Goal: Find specific page/section: Find specific page/section

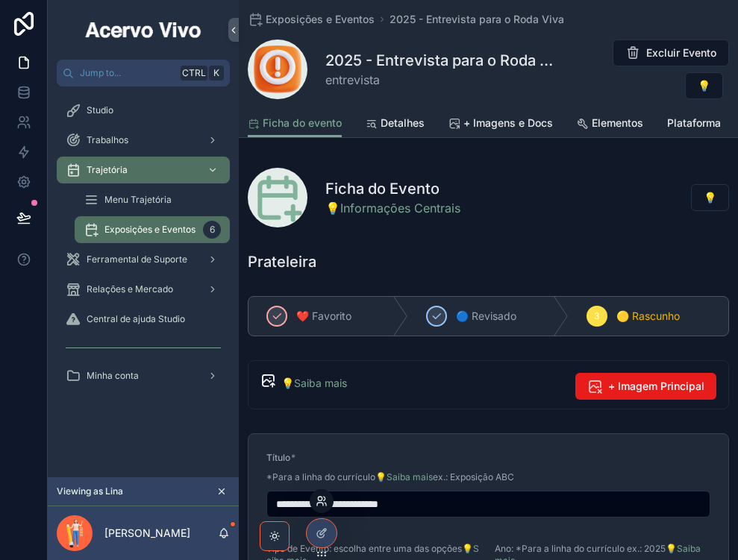
click at [320, 501] on icon at bounding box center [320, 499] width 4 height 4
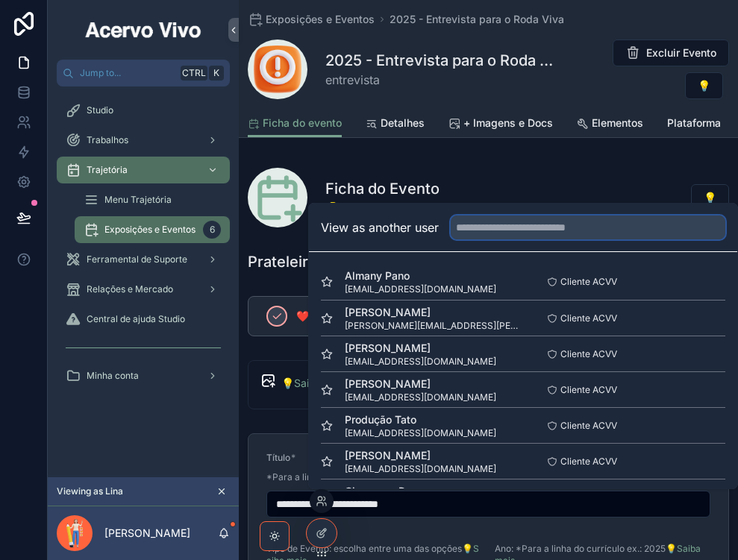
click at [519, 223] on input "text" at bounding box center [588, 228] width 275 height 24
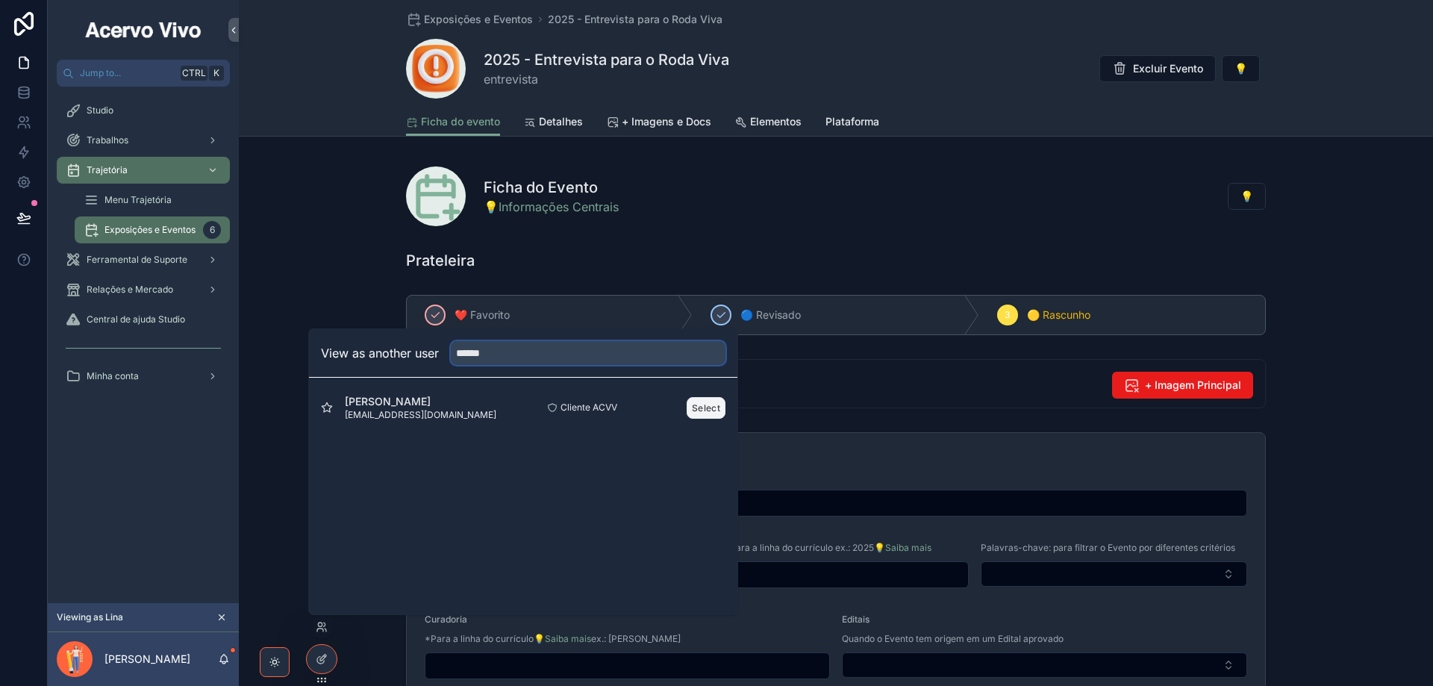
type input "******"
click at [717, 404] on button "Select" at bounding box center [706, 408] width 39 height 22
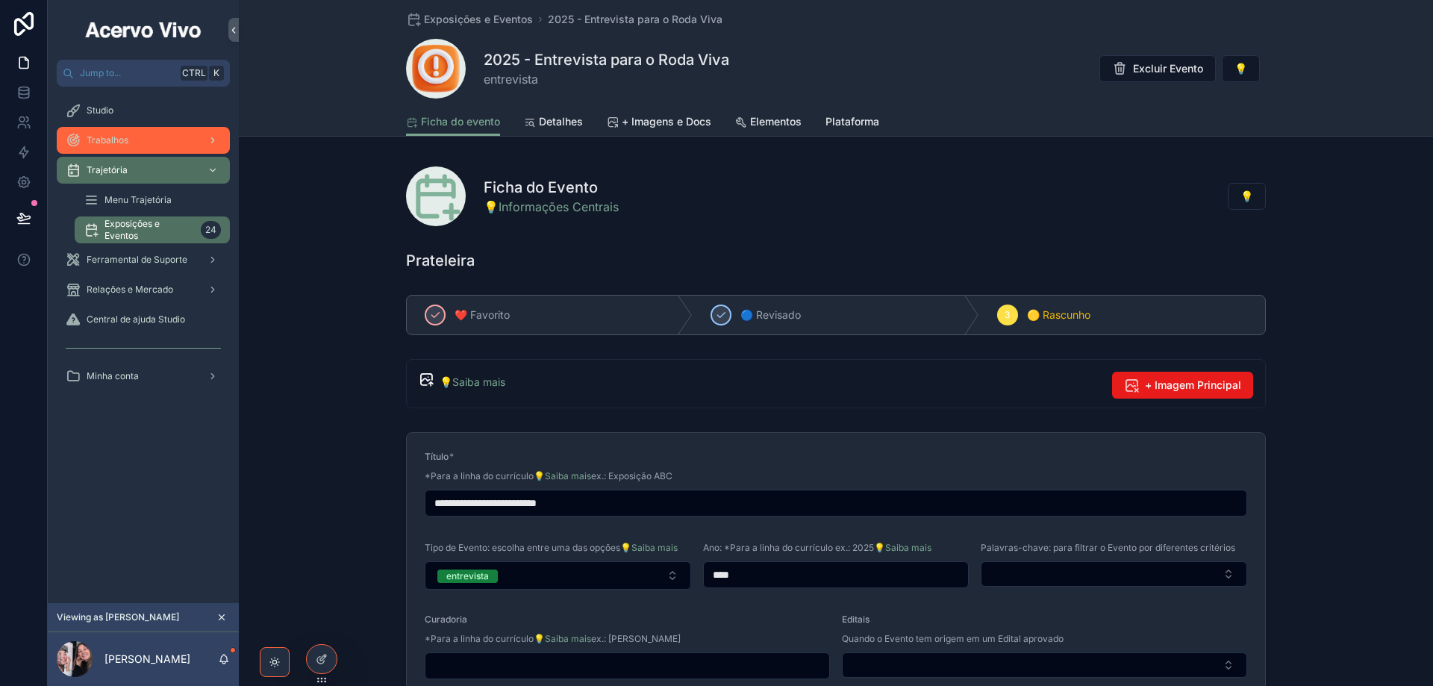
click at [143, 148] on div "Trabalhos" at bounding box center [143, 140] width 155 height 24
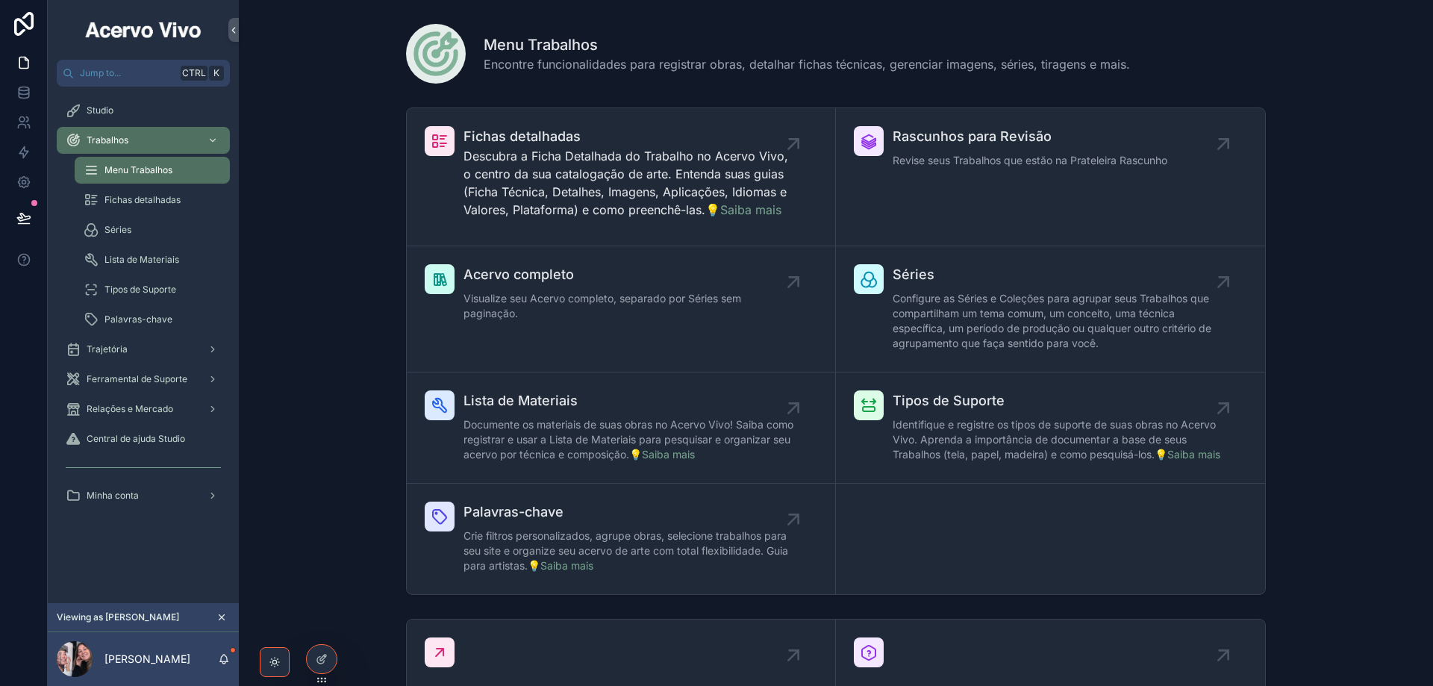
click at [154, 363] on div "Trajetória" at bounding box center [143, 349] width 191 height 30
click at [152, 375] on span "Ferramental de Suporte" at bounding box center [137, 379] width 101 height 12
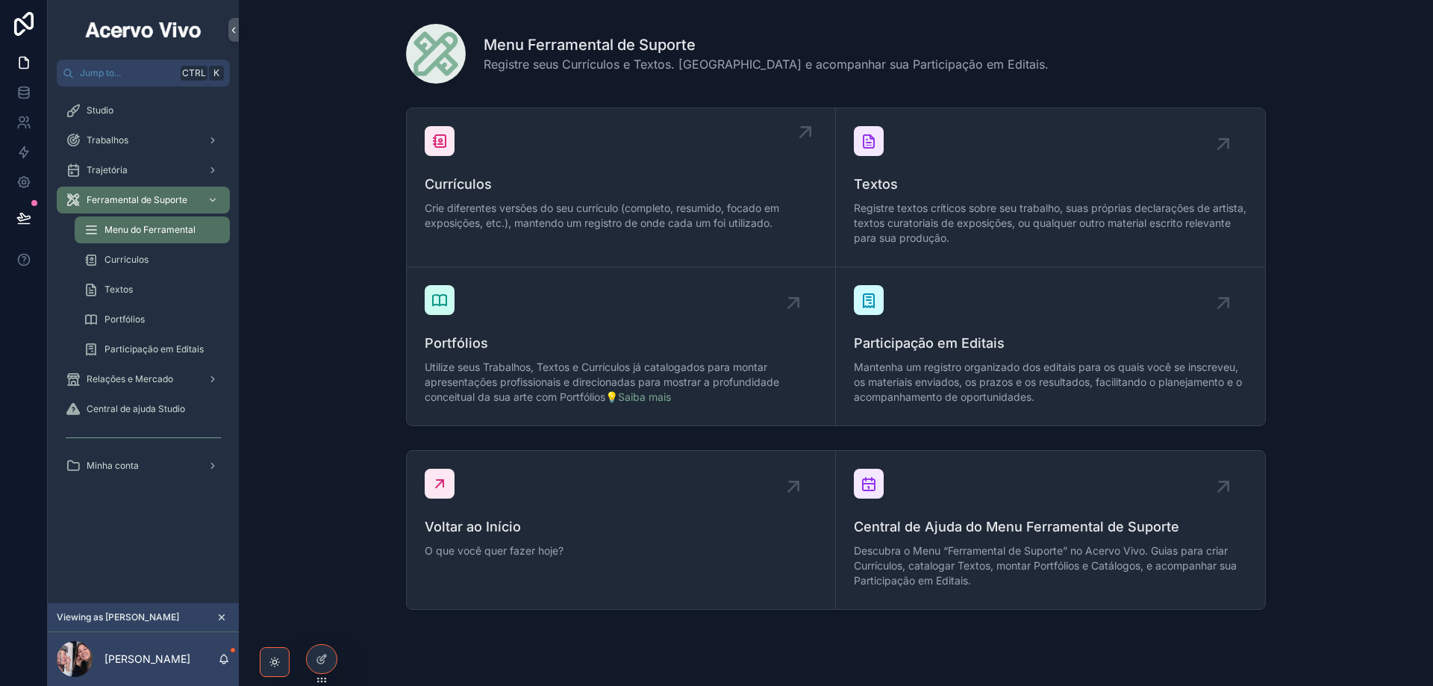
click at [537, 176] on span "Currículos" at bounding box center [621, 184] width 393 height 21
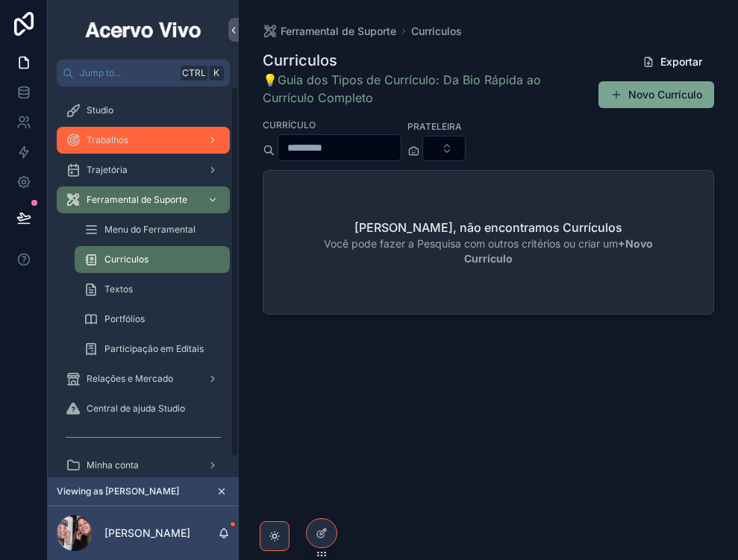
click at [115, 145] on span "Trabalhos" at bounding box center [108, 140] width 42 height 12
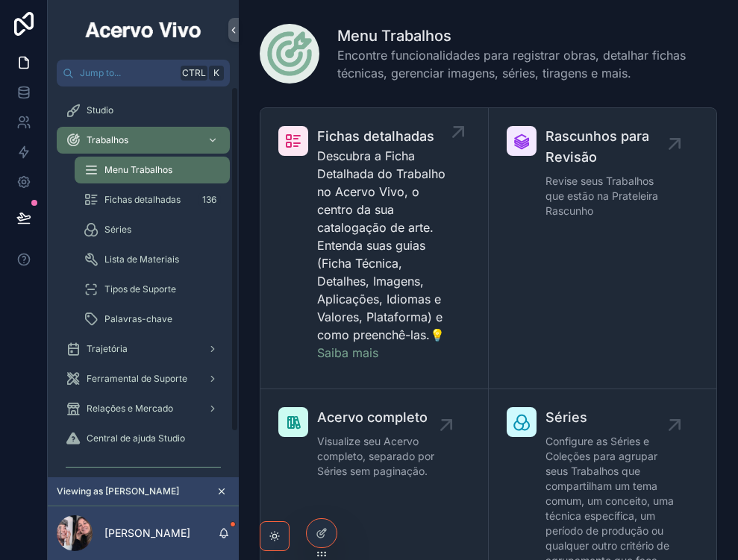
click at [417, 212] on p "Descubra a Ficha Detalhada do Trabalho no Acervo Vivo, o centro da sua cataloga…" at bounding box center [381, 254] width 129 height 215
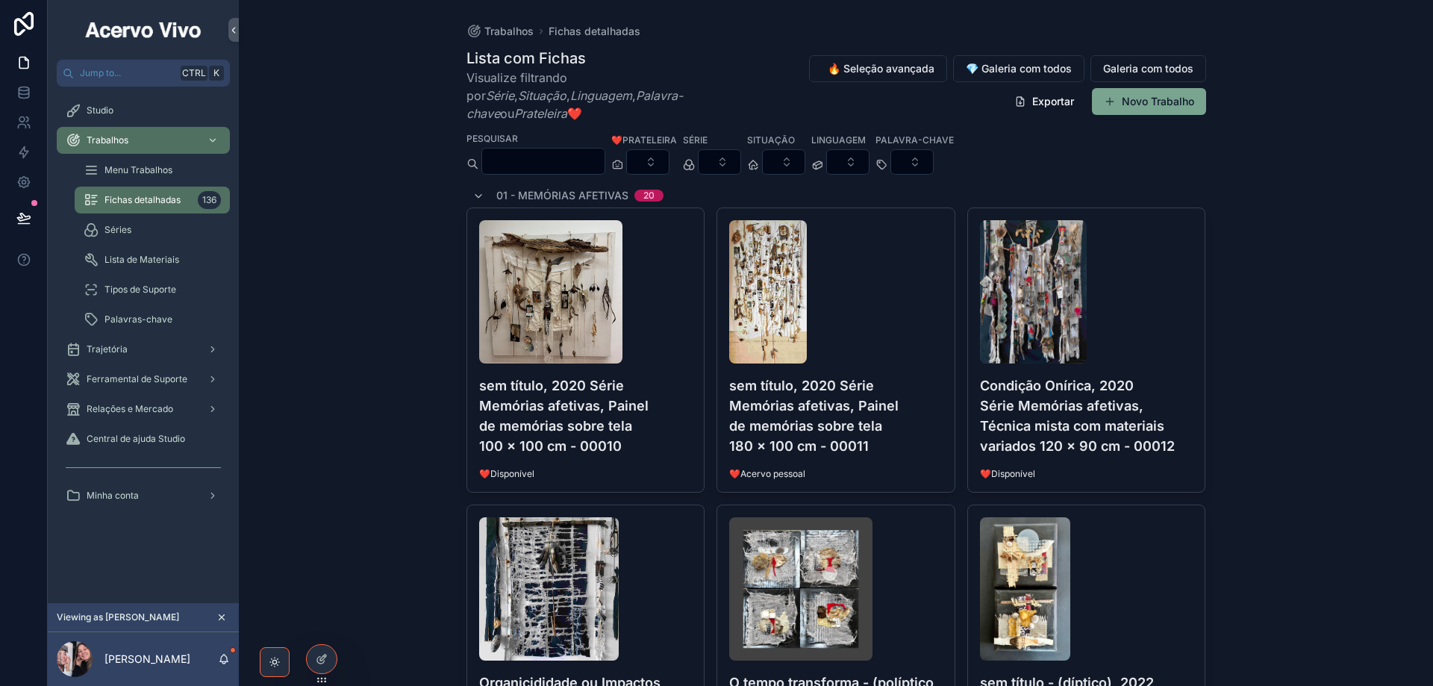
click at [534, 151] on input "scrollable content" at bounding box center [543, 161] width 122 height 21
type input "*******"
